Goal: Task Accomplishment & Management: Complete application form

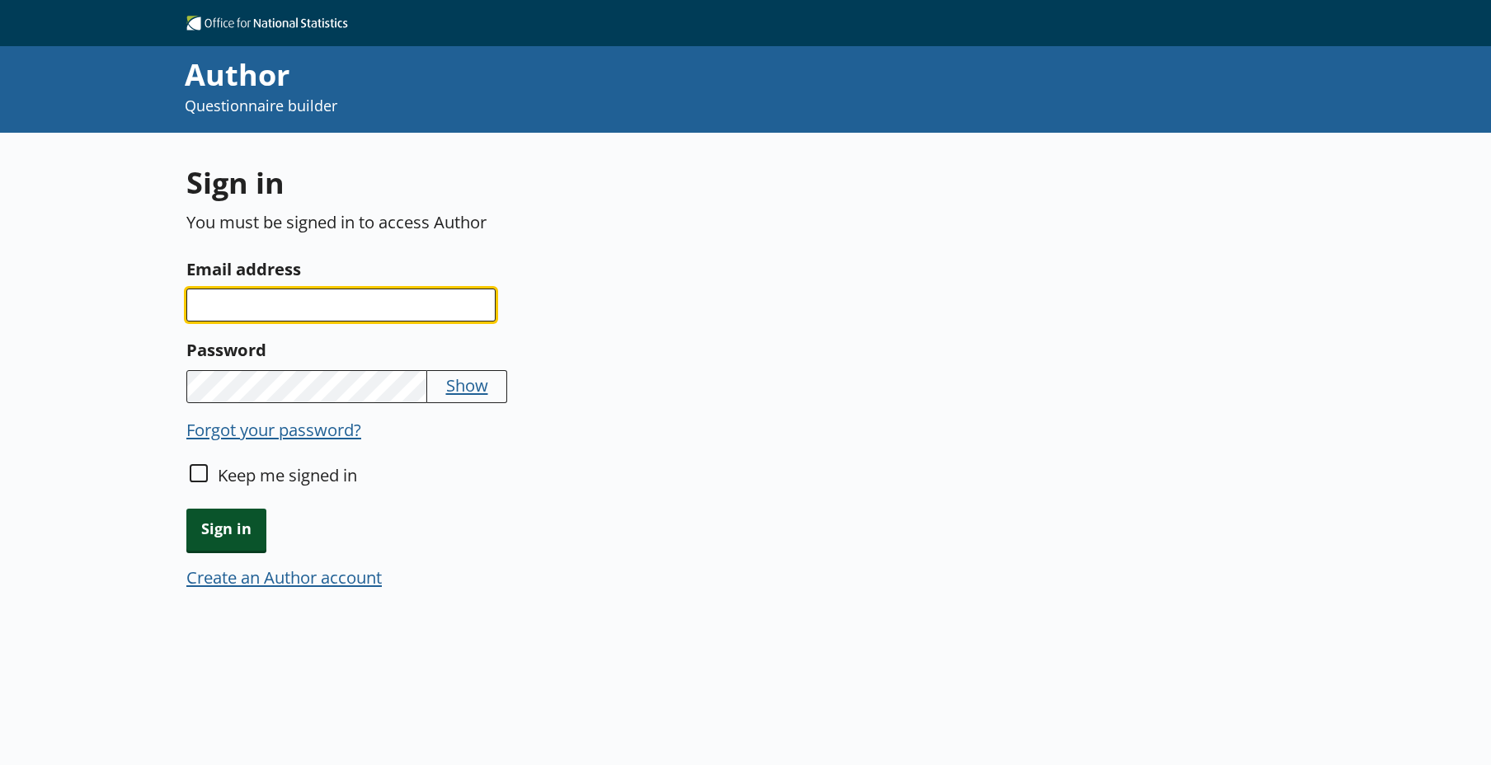
type input "[PERSON_NAME][EMAIL_ADDRESS][PERSON_NAME][DOMAIN_NAME]"
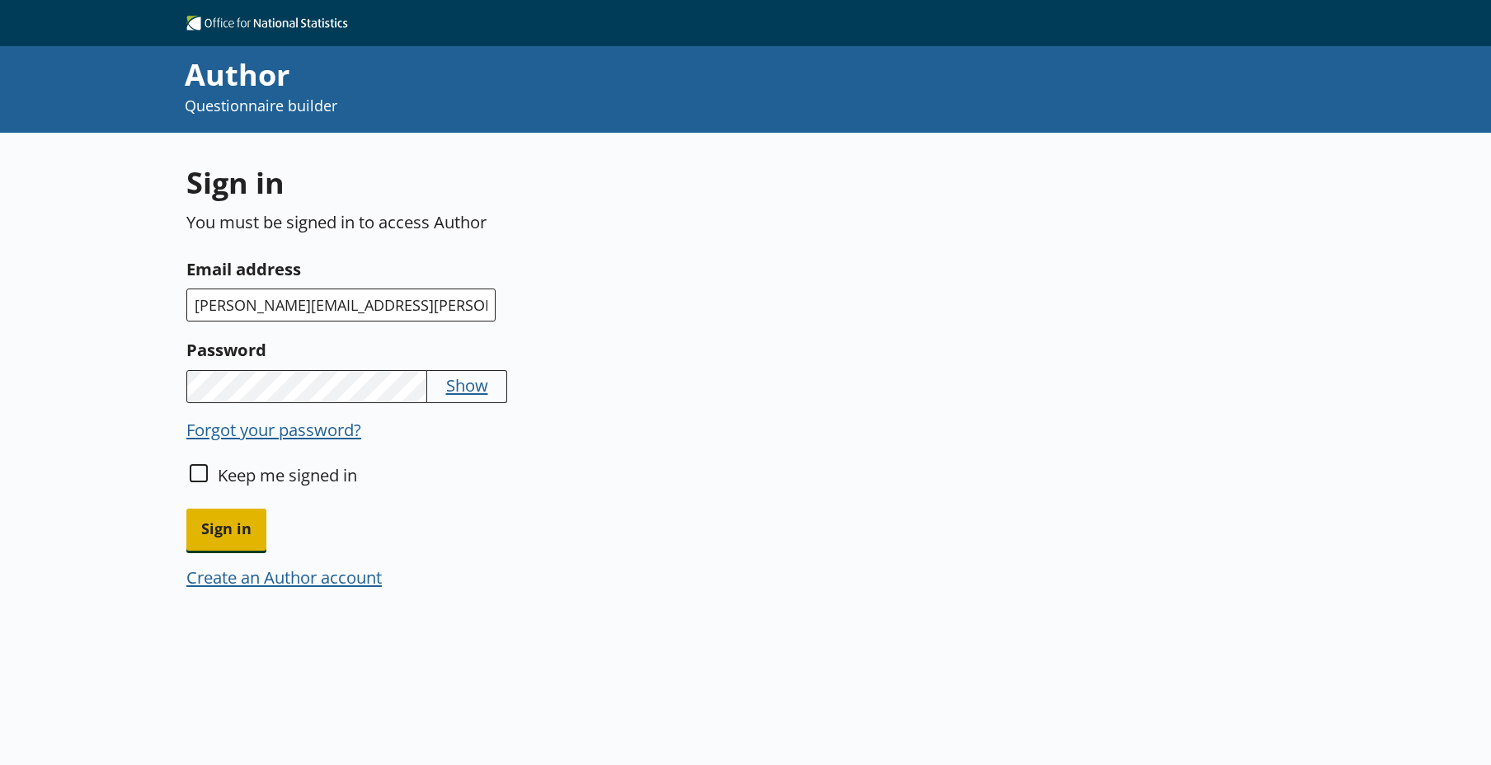
click at [202, 524] on span "Sign in" at bounding box center [226, 530] width 80 height 42
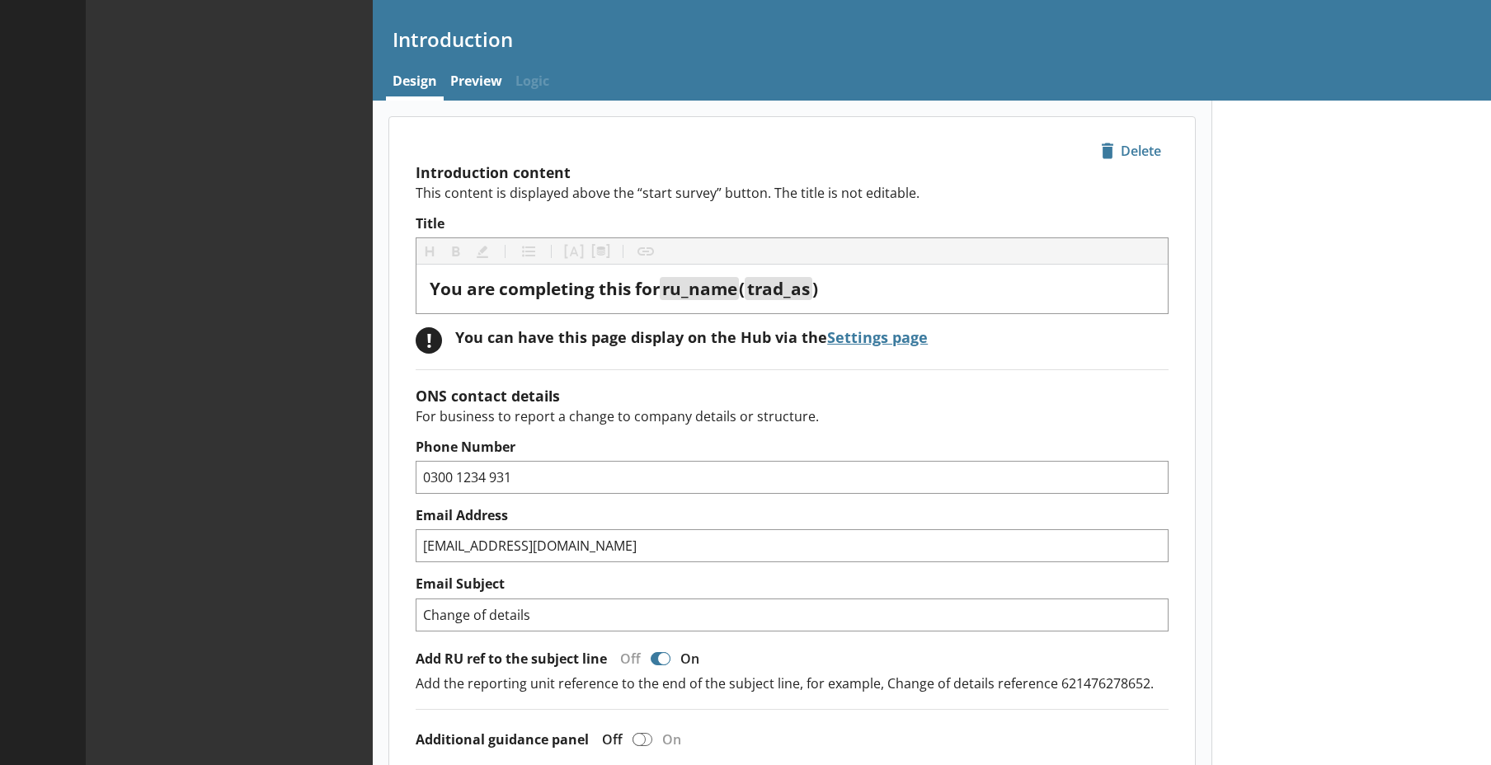
type textarea "x"
